Goal: Navigation & Orientation: Find specific page/section

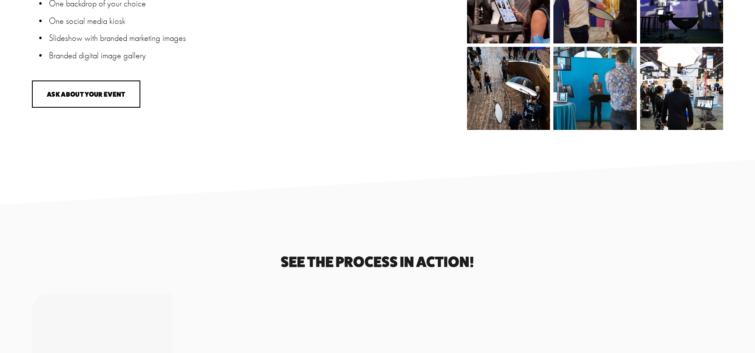
scroll to position [1306, 0]
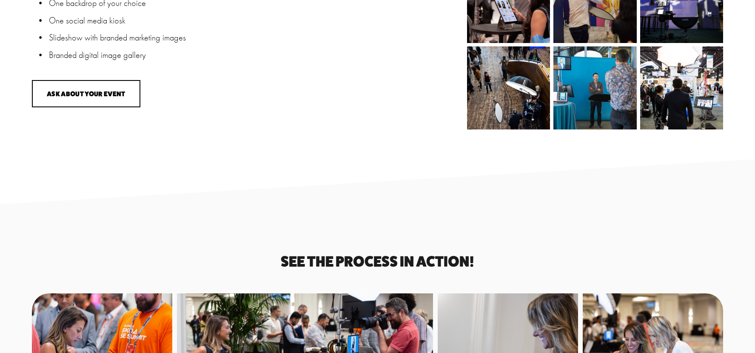
click at [517, 77] on img at bounding box center [508, 87] width 83 height 83
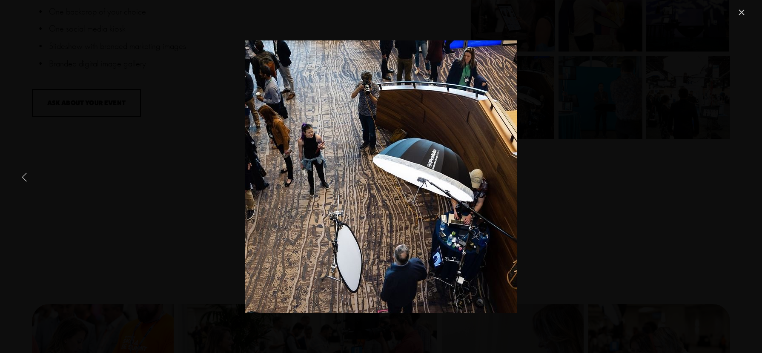
click at [26, 176] on link "Previous Item" at bounding box center [24, 176] width 19 height 19
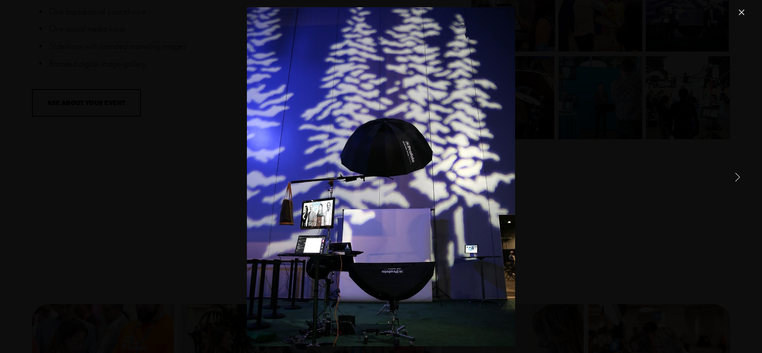
click at [735, 174] on link "Next Item" at bounding box center [737, 176] width 19 height 19
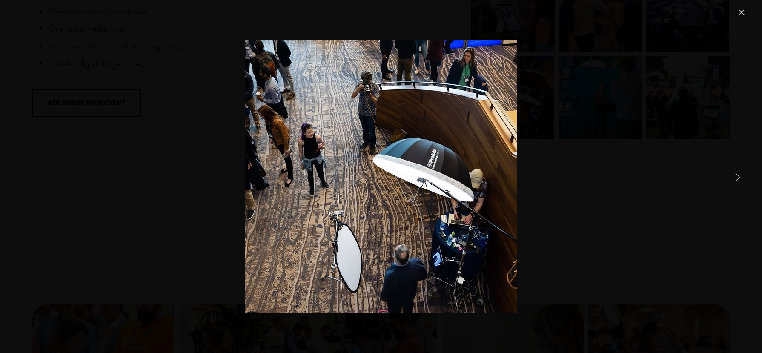
click at [735, 174] on link "Next Item" at bounding box center [737, 176] width 19 height 19
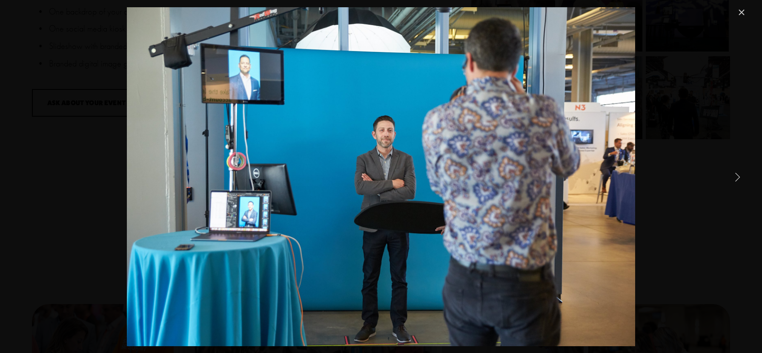
click at [735, 174] on link "Next Item" at bounding box center [737, 176] width 19 height 19
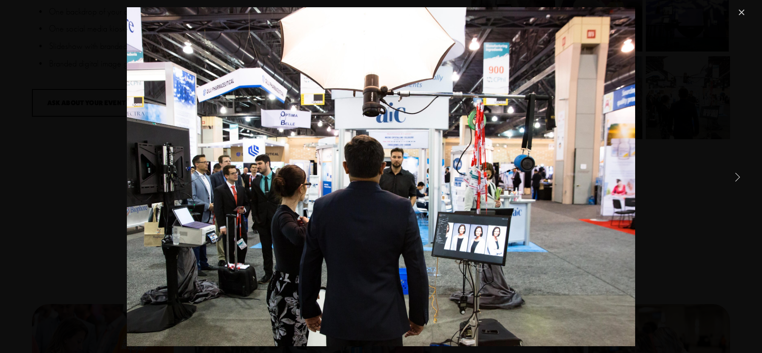
click at [735, 174] on link "Next Item" at bounding box center [737, 176] width 19 height 19
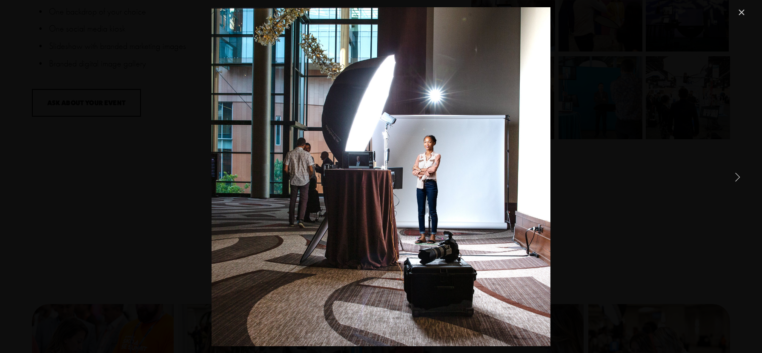
click at [735, 174] on link "Next Item" at bounding box center [737, 176] width 19 height 19
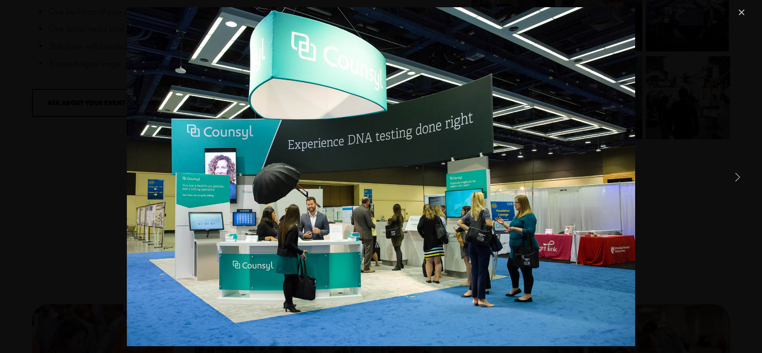
click at [734, 175] on link "Next Item" at bounding box center [737, 176] width 19 height 19
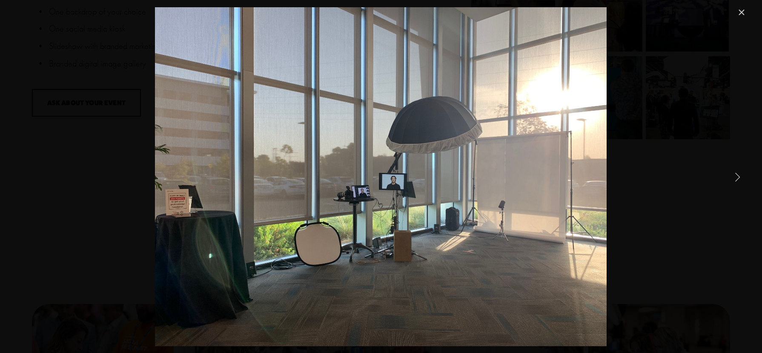
click at [734, 175] on link "Next Item" at bounding box center [737, 176] width 19 height 19
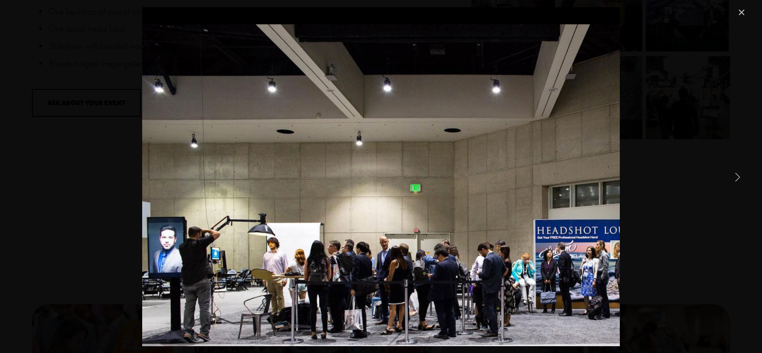
click at [738, 177] on link "Next Item" at bounding box center [737, 176] width 19 height 19
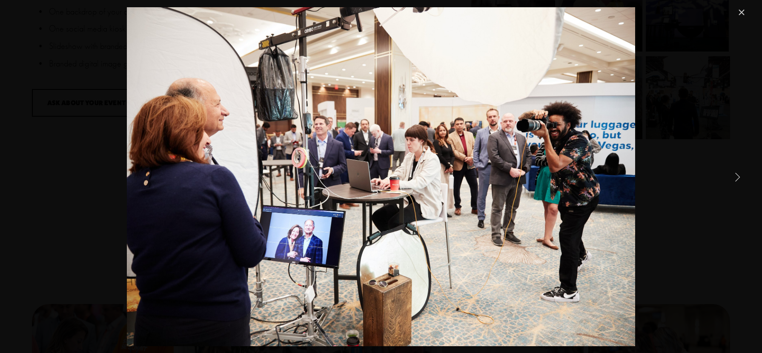
click at [738, 177] on link "Next Item" at bounding box center [737, 176] width 19 height 19
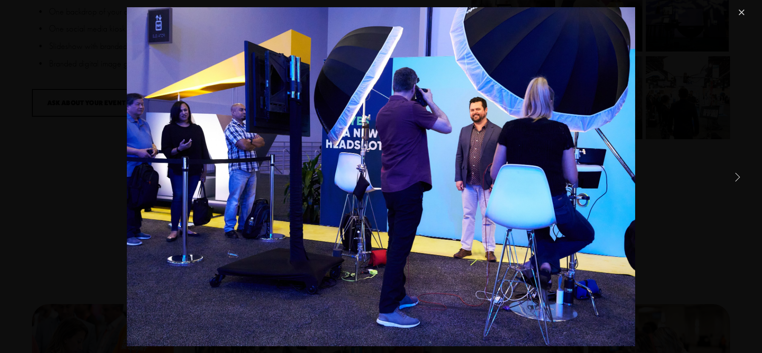
click at [738, 177] on link "Next Item" at bounding box center [737, 176] width 19 height 19
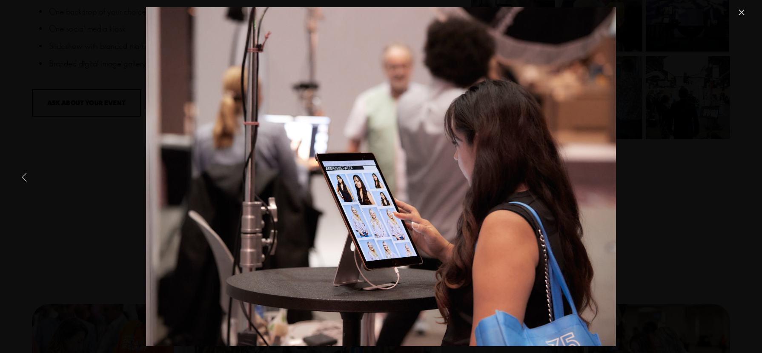
click at [26, 178] on link "Previous Item" at bounding box center [24, 176] width 19 height 19
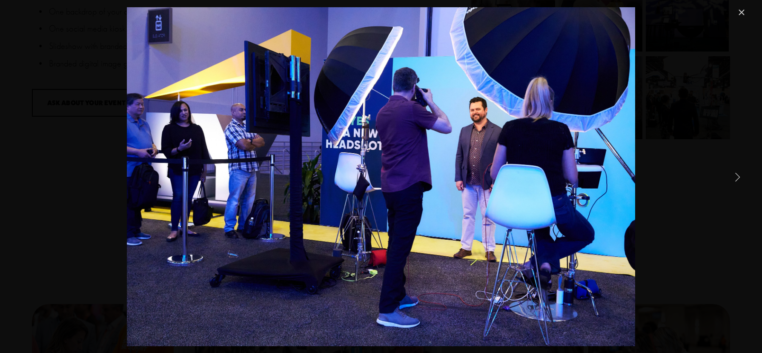
click at [732, 174] on link "Next Item" at bounding box center [737, 176] width 19 height 19
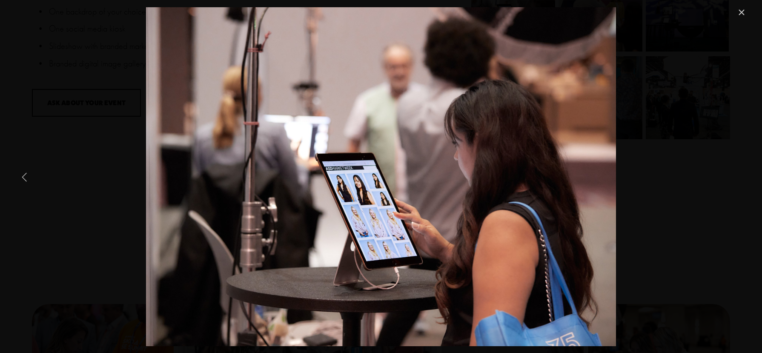
click at [25, 177] on link "Previous Item" at bounding box center [24, 176] width 19 height 19
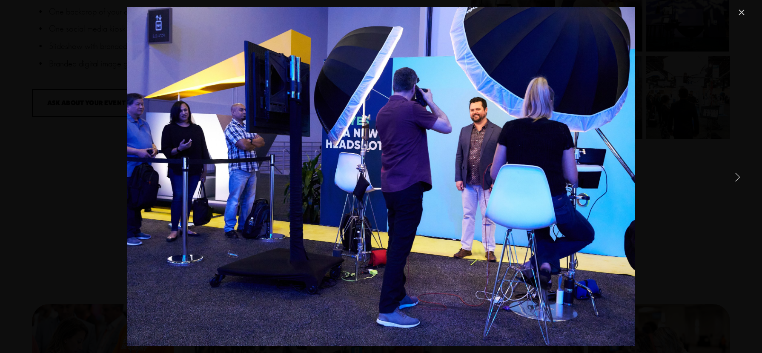
click at [737, 175] on link "Next Item" at bounding box center [737, 176] width 19 height 19
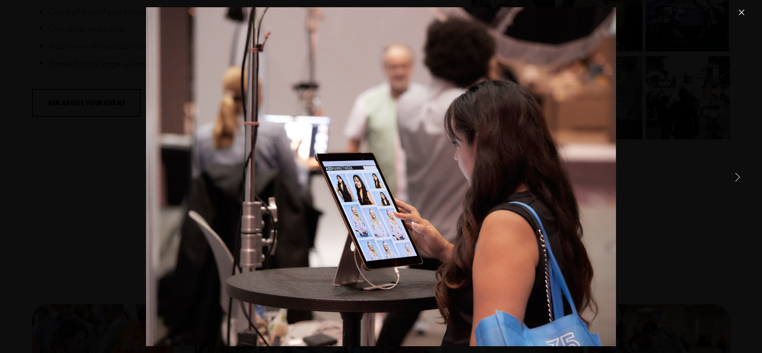
click at [737, 176] on link "Next Item" at bounding box center [737, 176] width 19 height 19
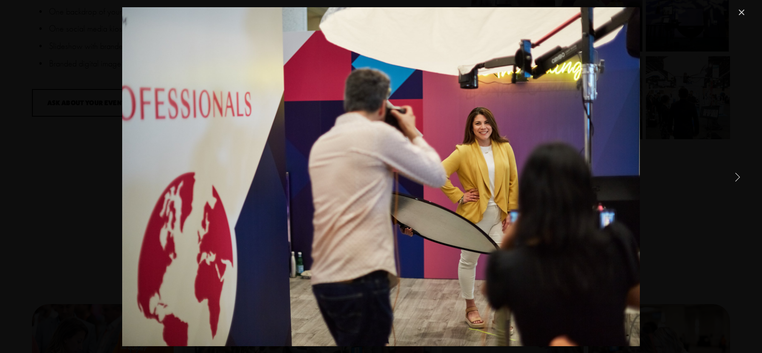
click at [737, 176] on link "Next Item" at bounding box center [737, 176] width 19 height 19
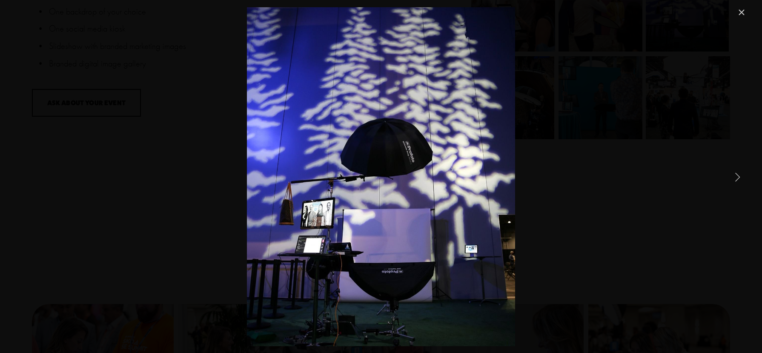
click at [737, 176] on link "Next Item" at bounding box center [737, 176] width 19 height 19
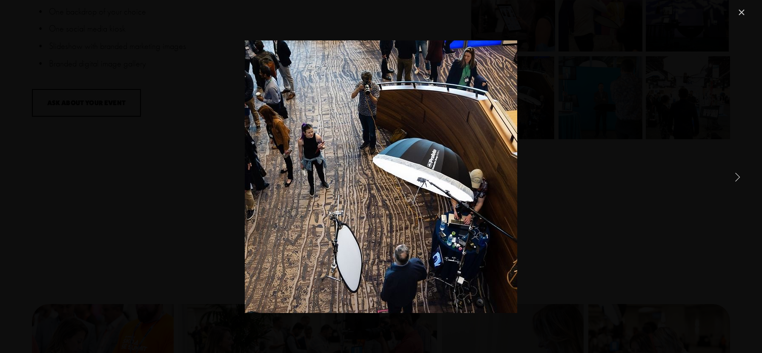
click at [737, 176] on link "Next Item" at bounding box center [737, 176] width 19 height 19
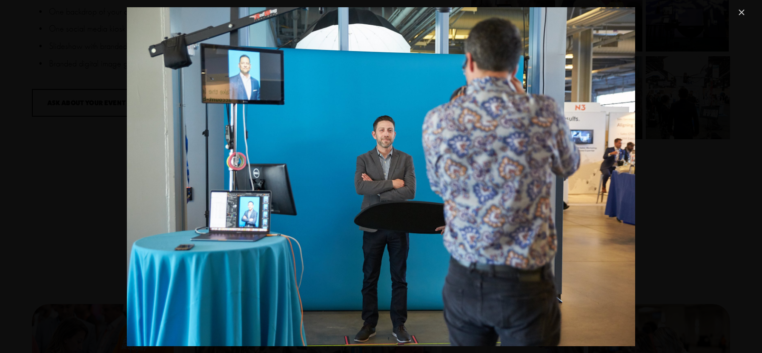
click at [739, 10] on link "Close" at bounding box center [741, 12] width 10 height 10
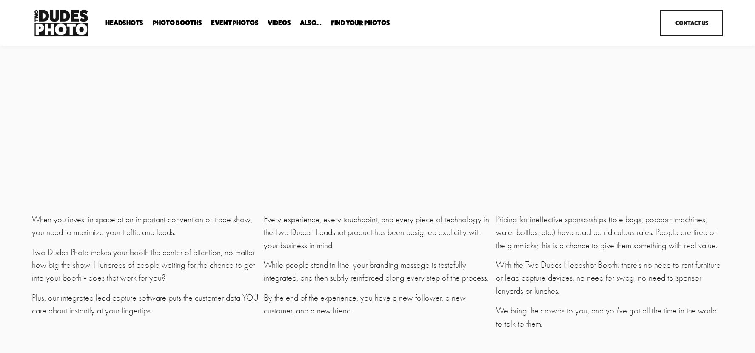
scroll to position [2339, 0]
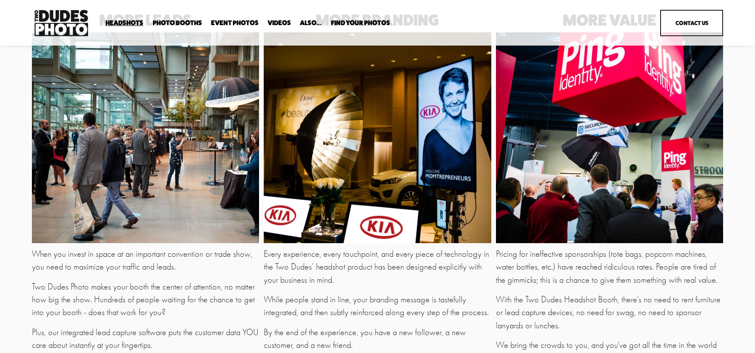
click at [224, 24] on link "Event Photos" at bounding box center [235, 23] width 48 height 8
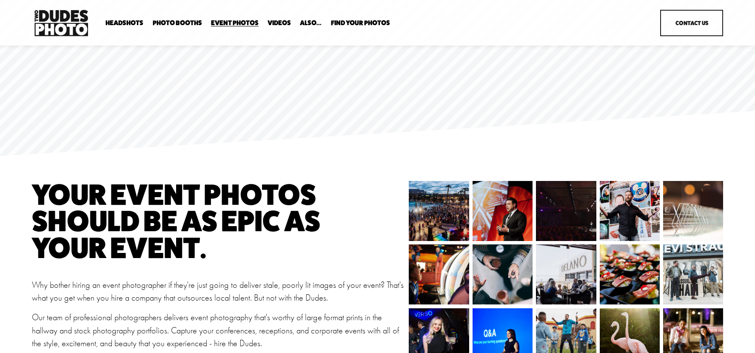
click at [0, 0] on div "Party Booth Tuxedo B+W Booth Anti Booth Overhead Booth Bespoke Booth" at bounding box center [0, 0] width 0 height 0
click at [0, 0] on span "Expo Headshots" at bounding box center [0, 0] width 0 height 0
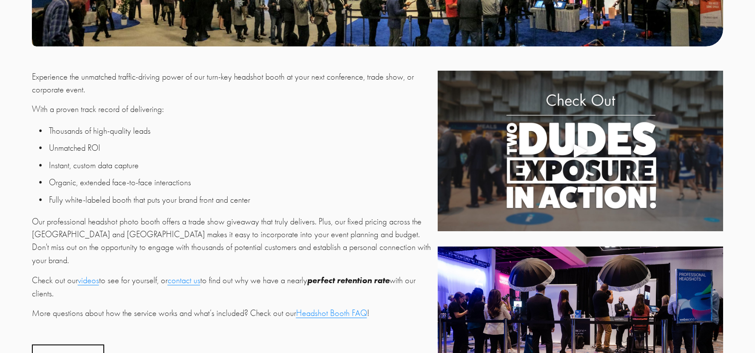
scroll to position [290, 0]
